Goal: Task Accomplishment & Management: Manage account settings

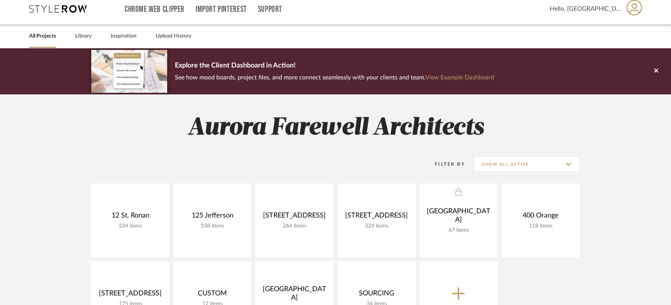
scroll to position [77, 0]
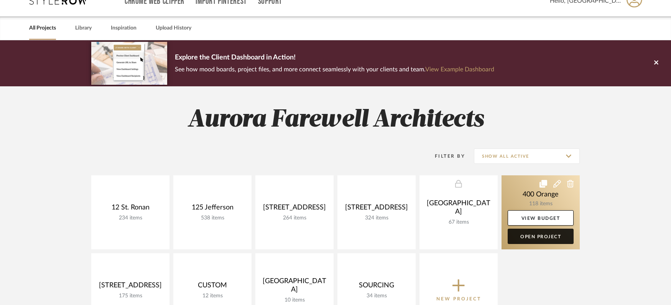
click at [536, 229] on link "Open Project" at bounding box center [541, 236] width 66 height 15
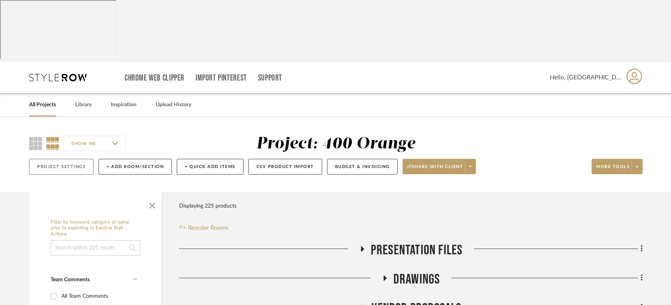
click at [76, 159] on button "Project Settings" at bounding box center [61, 167] width 64 height 16
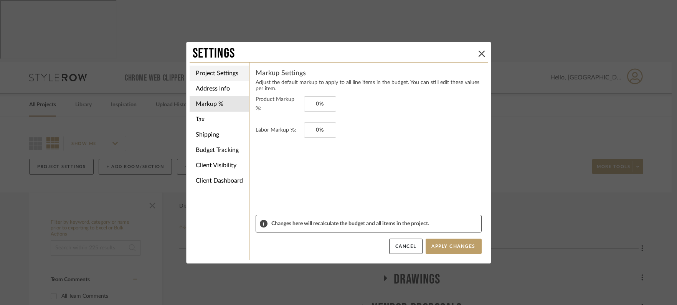
click at [196, 73] on li "Project Settings" at bounding box center [219, 73] width 59 height 15
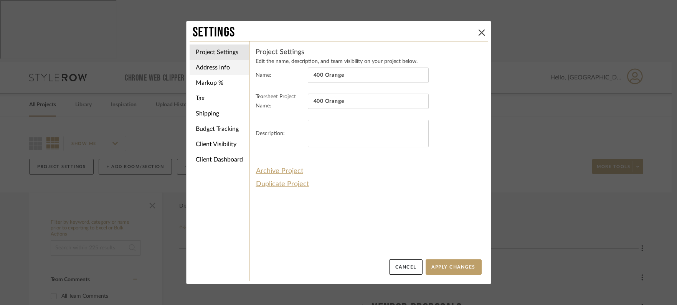
click at [213, 69] on li "Address Info" at bounding box center [219, 67] width 59 height 15
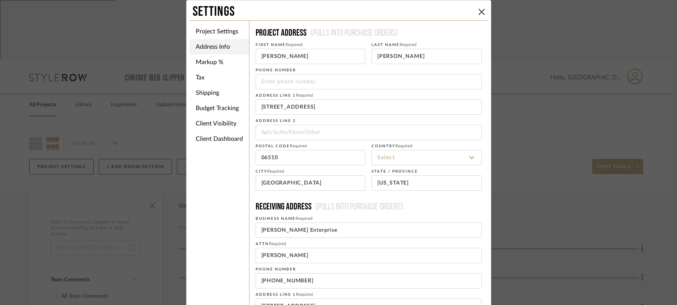
type input "[GEOGRAPHIC_DATA]"
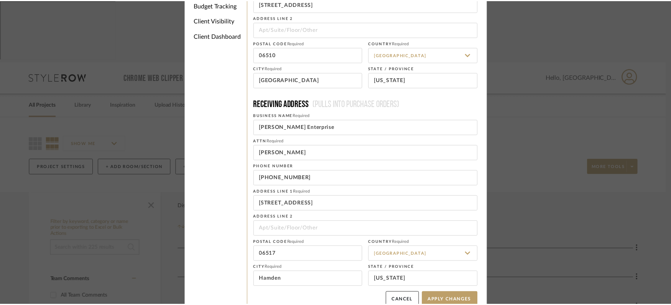
scroll to position [115, 0]
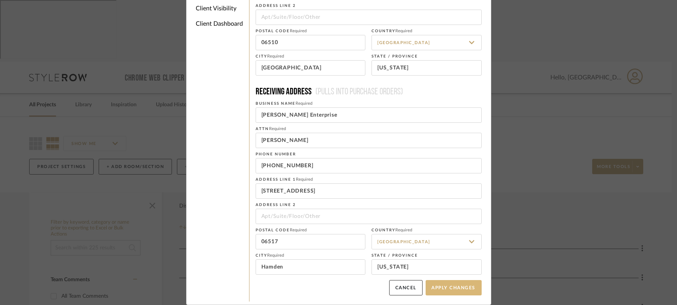
click at [462, 289] on button "Apply Changes" at bounding box center [454, 287] width 56 height 15
click at [405, 282] on button "Cancel" at bounding box center [405, 287] width 33 height 15
